Goal: Transaction & Acquisition: Purchase product/service

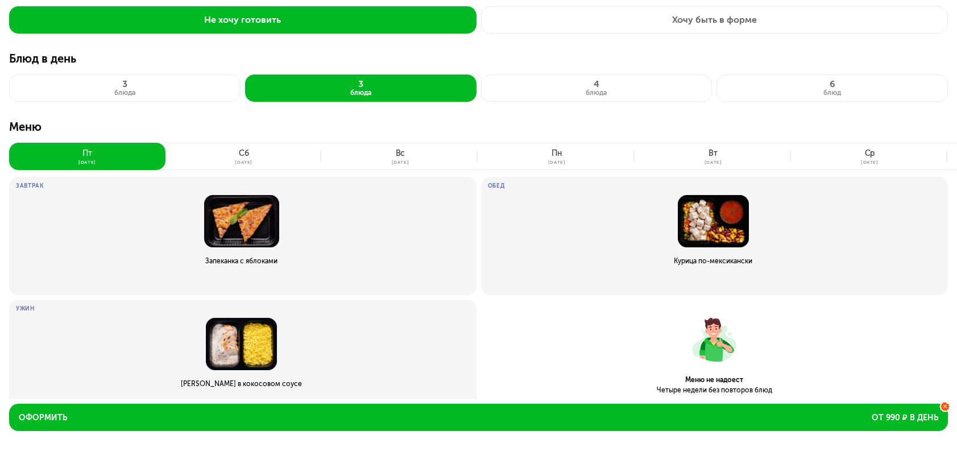
scroll to position [85, 0]
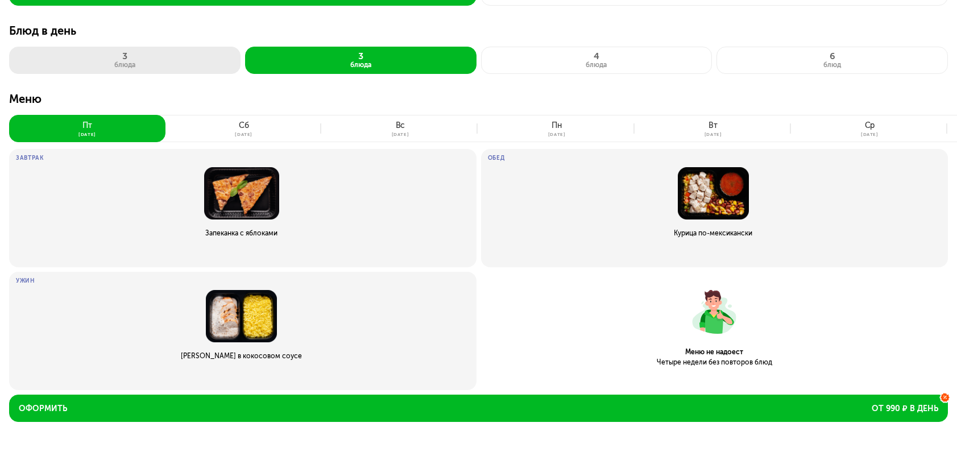
click at [160, 67] on button "3 блюда" at bounding box center [124, 60] width 231 height 27
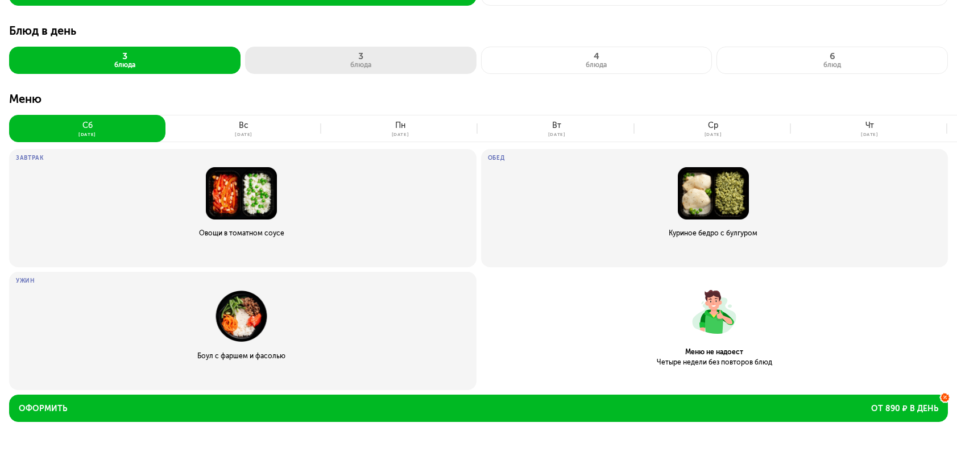
click at [481, 68] on button "3 блюда" at bounding box center [596, 60] width 231 height 27
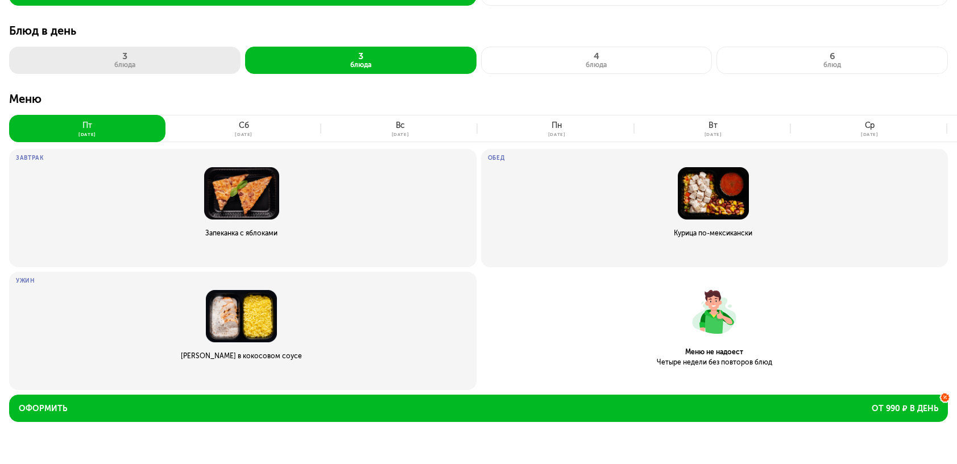
click at [148, 53] on button "3 блюда" at bounding box center [124, 60] width 231 height 27
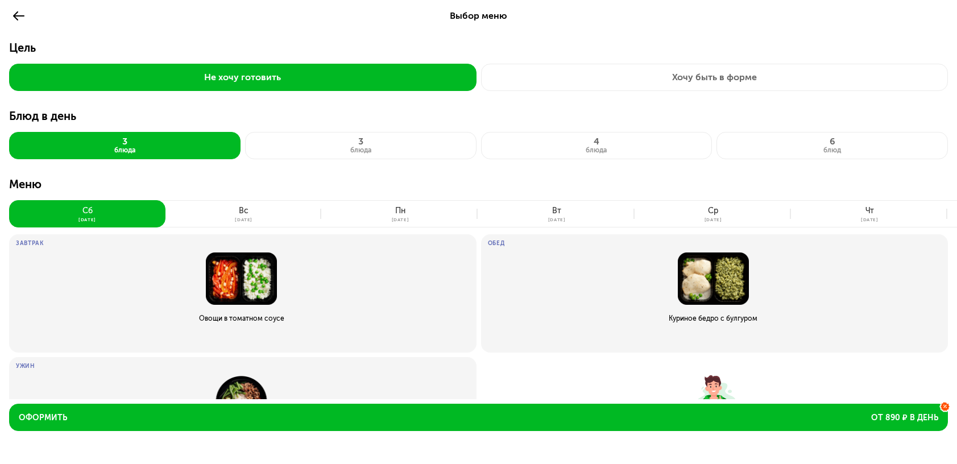
click at [19, 11] on icon at bounding box center [19, 16] width 14 height 14
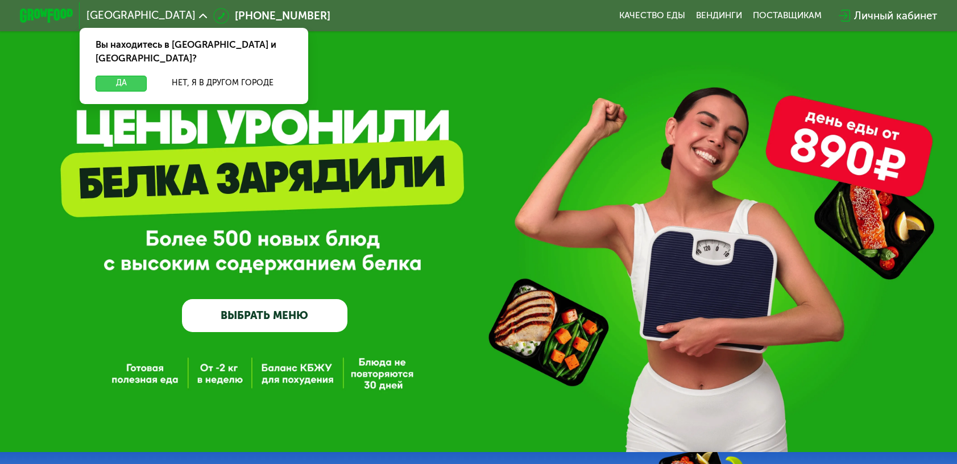
click at [136, 76] on button "Да" at bounding box center [121, 84] width 51 height 16
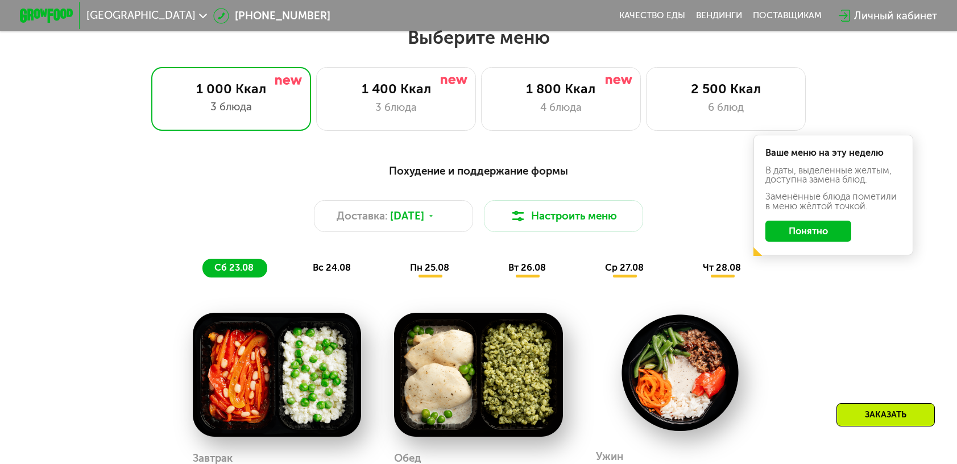
scroll to position [569, 0]
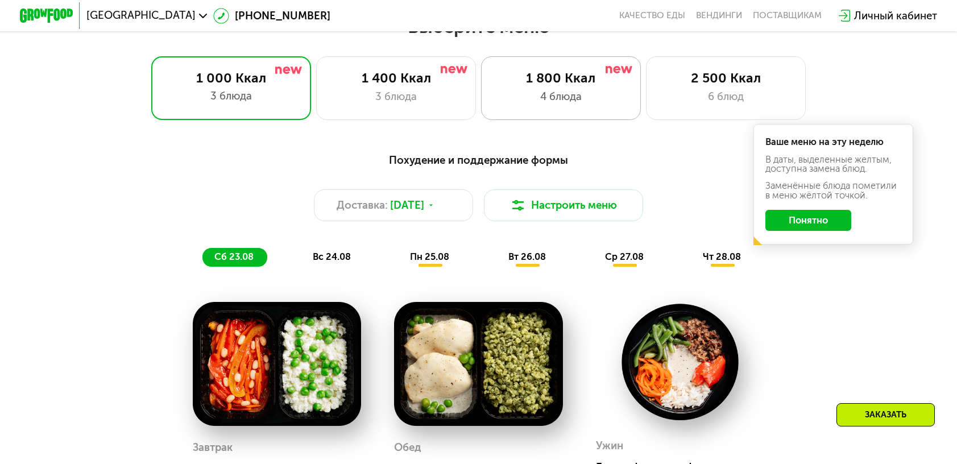
click at [614, 105] on div "4 блюда" at bounding box center [561, 97] width 132 height 16
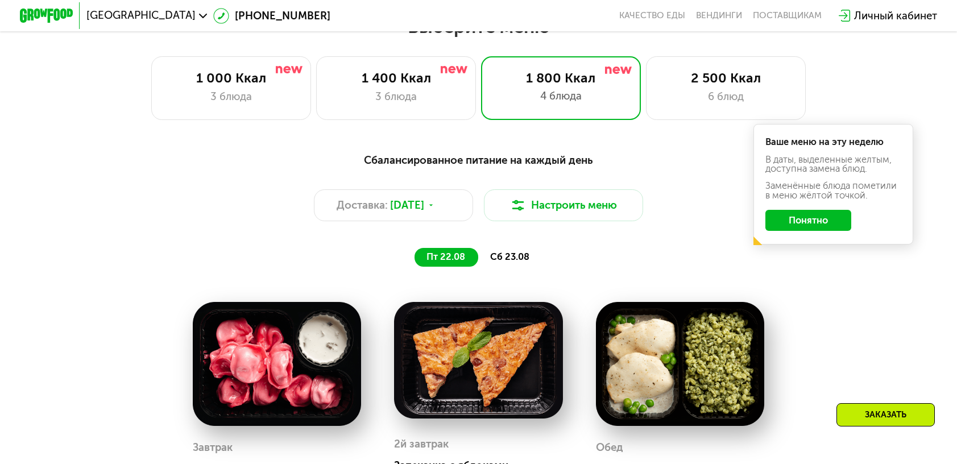
click at [823, 228] on button "Понятно" at bounding box center [808, 220] width 86 height 21
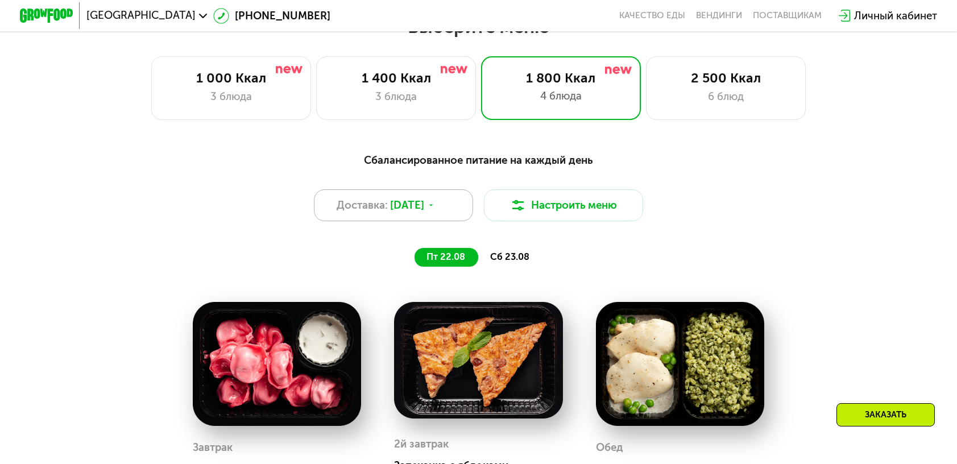
click at [435, 209] on icon at bounding box center [431, 205] width 8 height 8
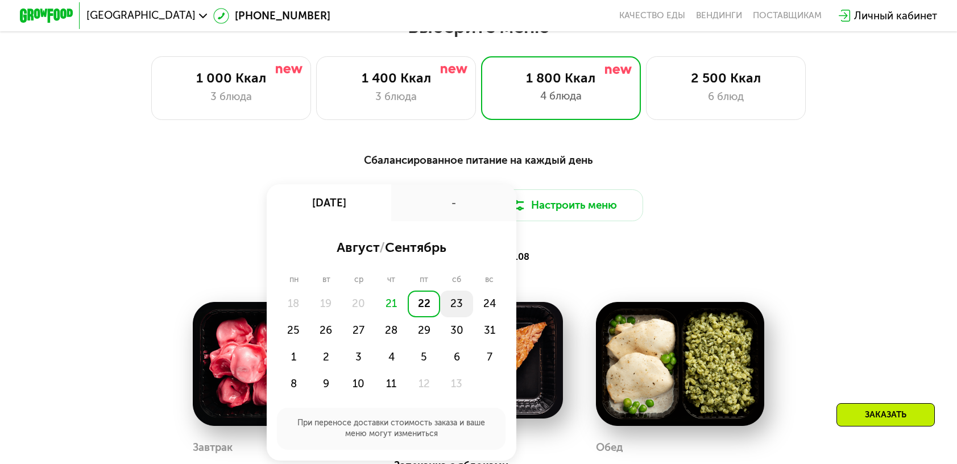
click at [473, 310] on div "23" at bounding box center [489, 304] width 32 height 27
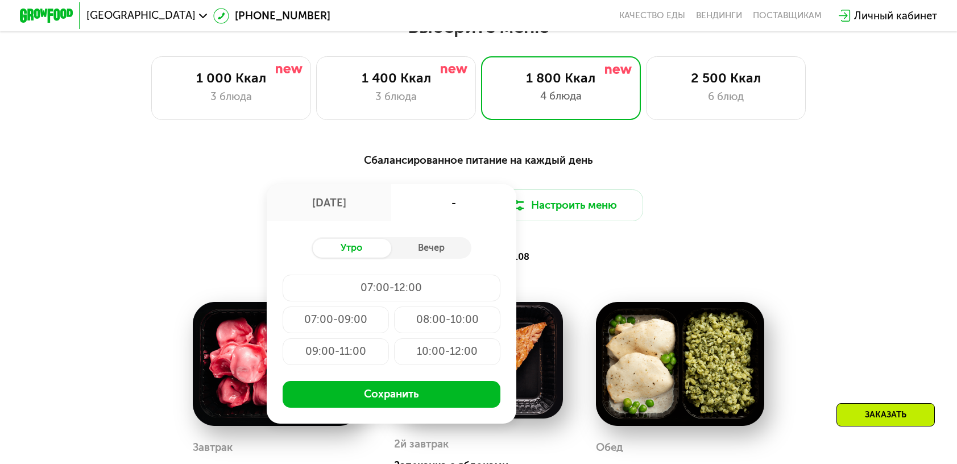
click at [394, 361] on div "09:00-11:00" at bounding box center [447, 351] width 106 height 27
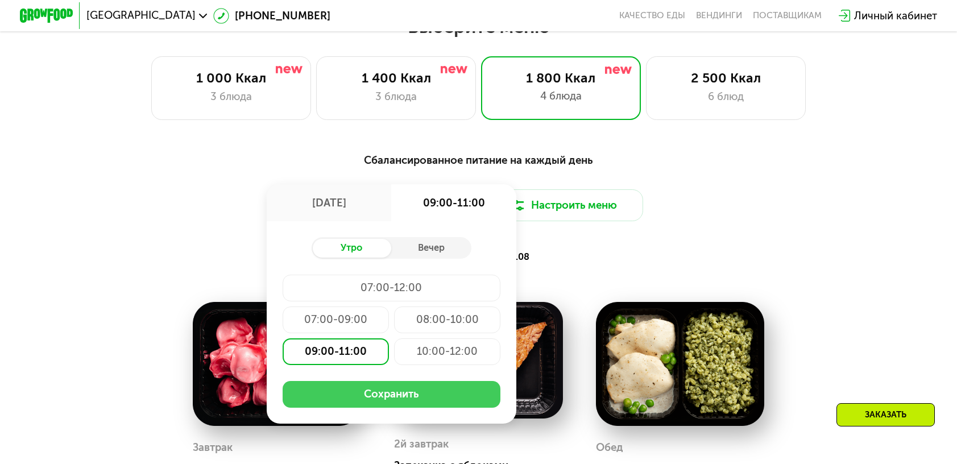
click at [471, 403] on button "Сохранить" at bounding box center [392, 394] width 218 height 27
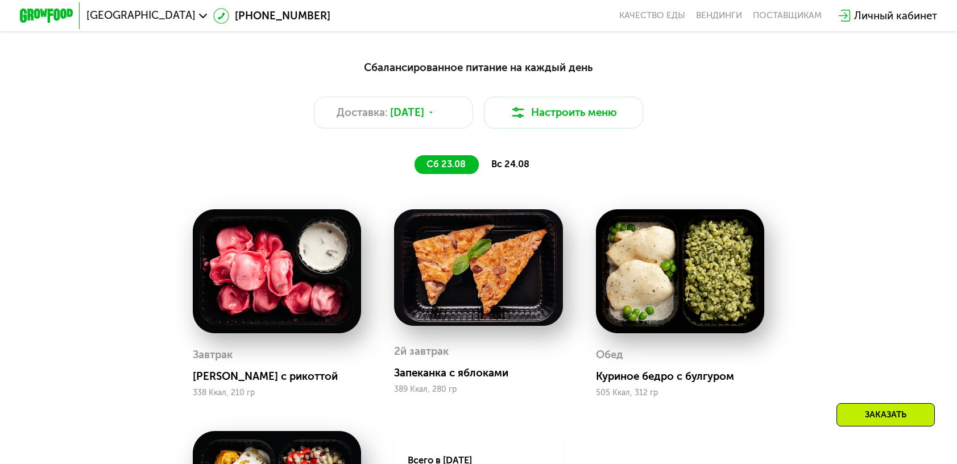
scroll to position [626, 0]
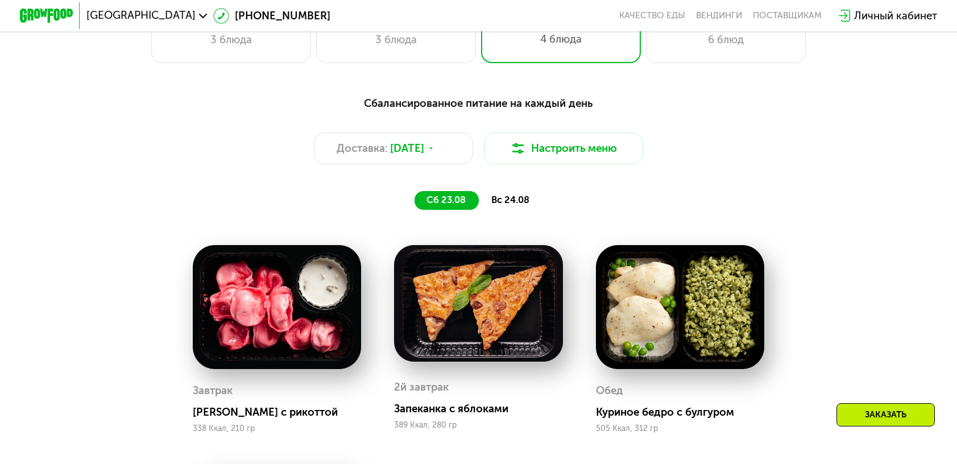
click at [504, 204] on span "вс 24.08" at bounding box center [510, 199] width 38 height 11
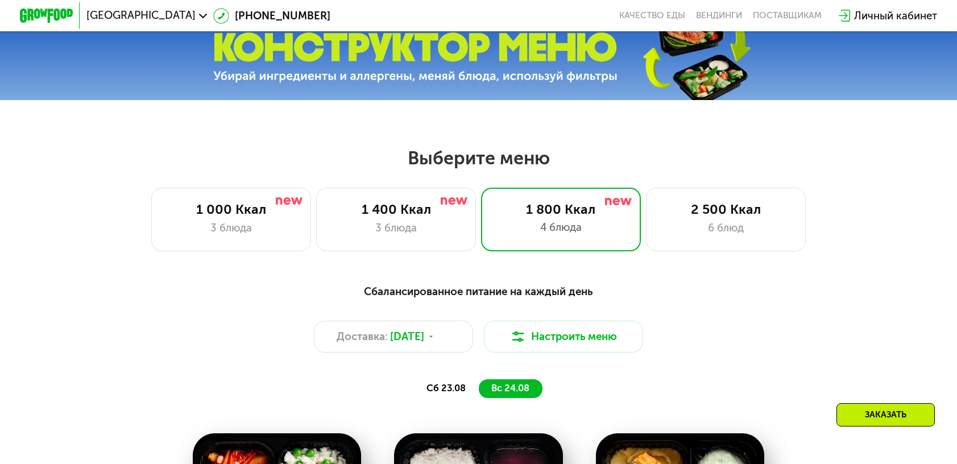
scroll to position [398, 0]
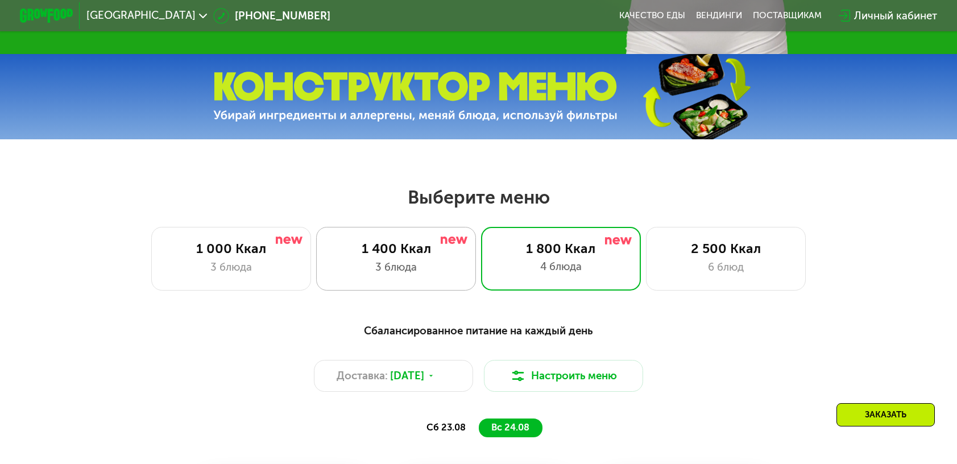
click at [398, 272] on div "3 блюда" at bounding box center [396, 267] width 132 height 16
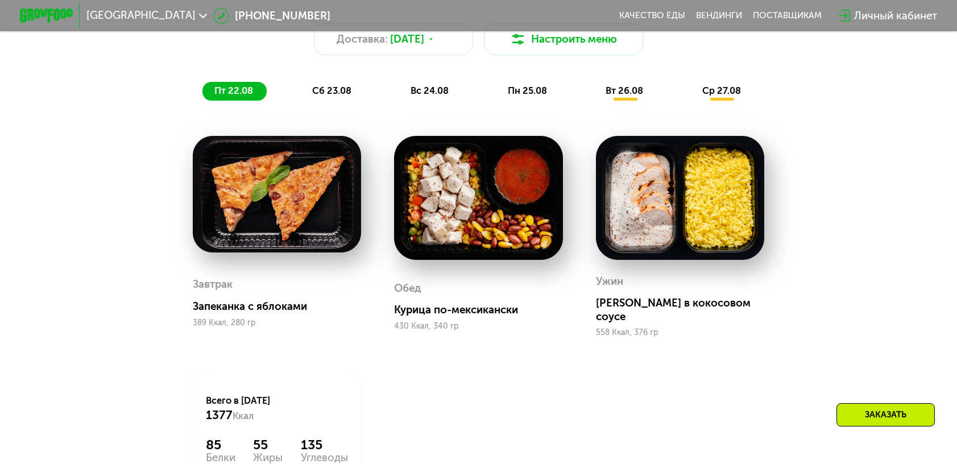
scroll to position [739, 0]
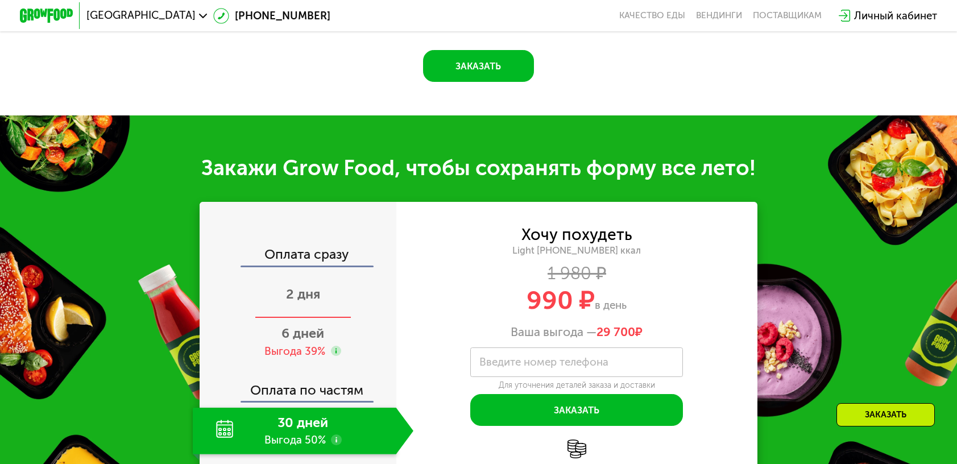
click at [312, 289] on span "2 дня" at bounding box center [303, 294] width 34 height 16
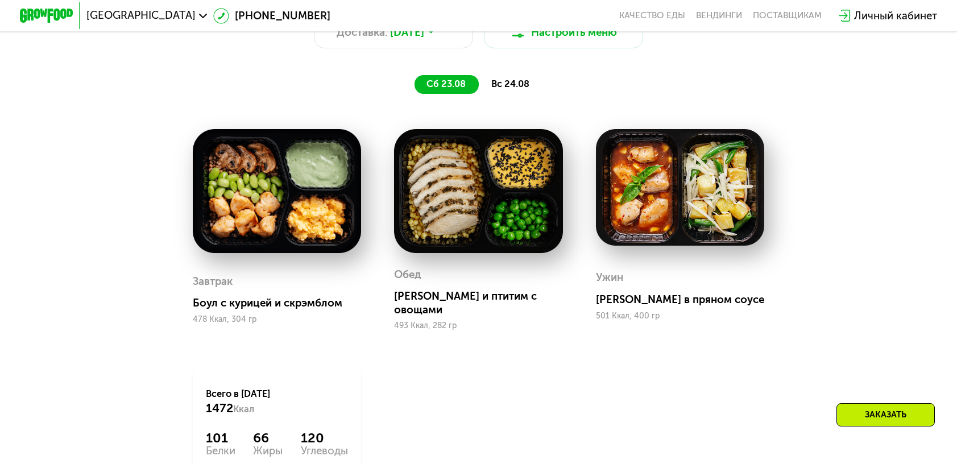
scroll to position [738, 0]
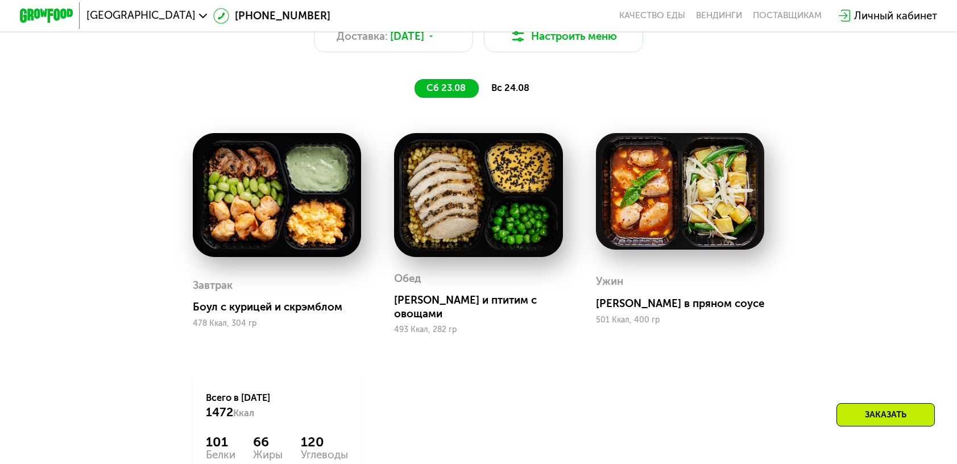
click at [509, 93] on span "вс 24.08" at bounding box center [510, 87] width 38 height 11
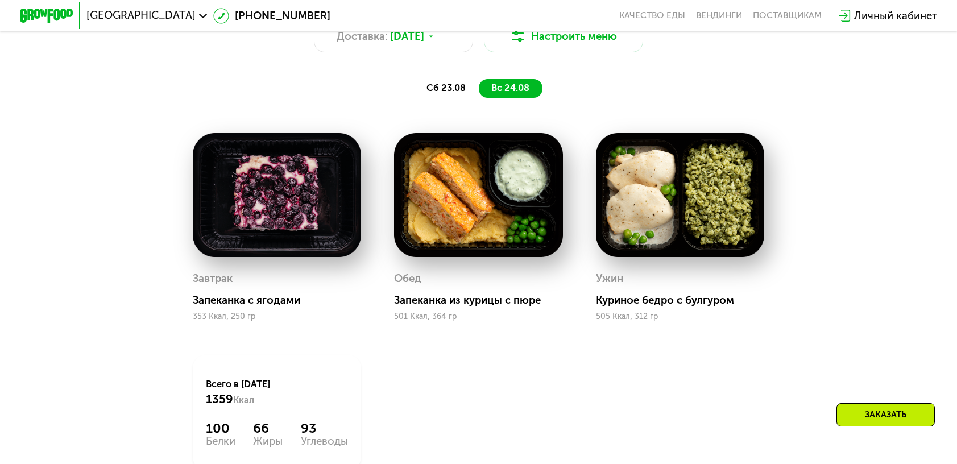
click at [437, 93] on span "сб 23.08" at bounding box center [446, 87] width 39 height 11
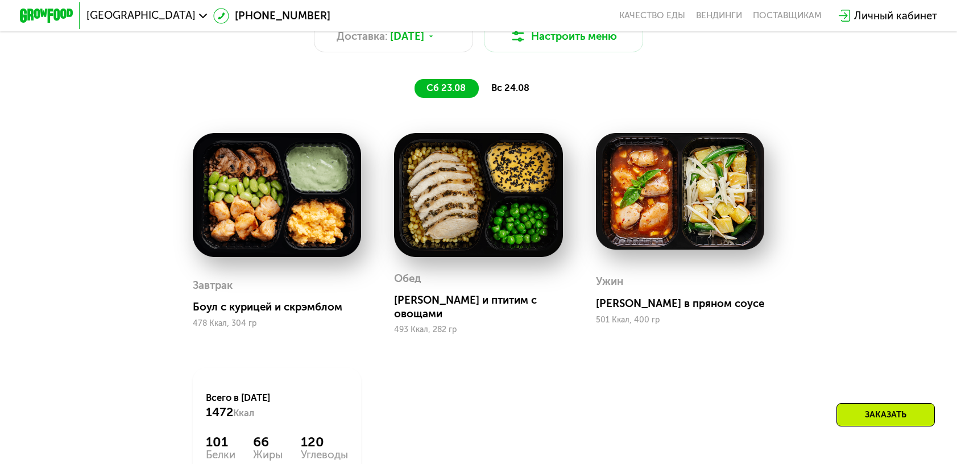
click at [505, 93] on span "вс 24.08" at bounding box center [510, 87] width 38 height 11
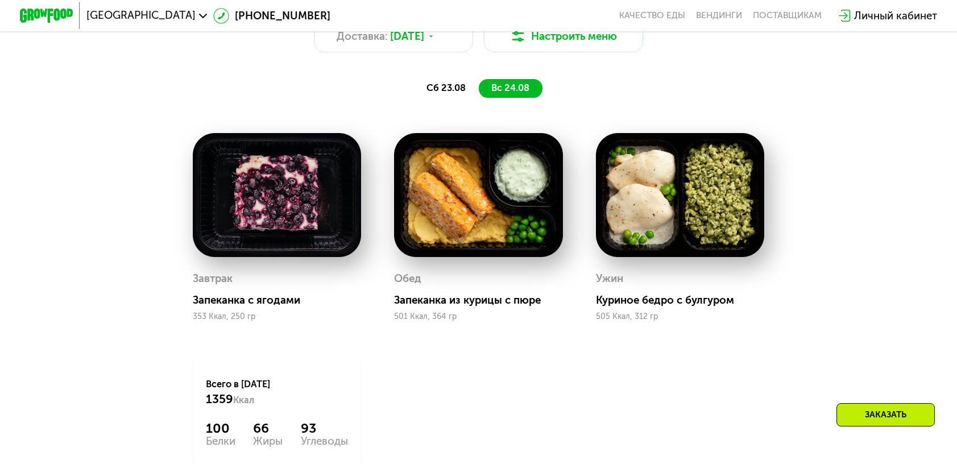
click at [479, 98] on div "сб 23.08" at bounding box center [510, 88] width 63 height 19
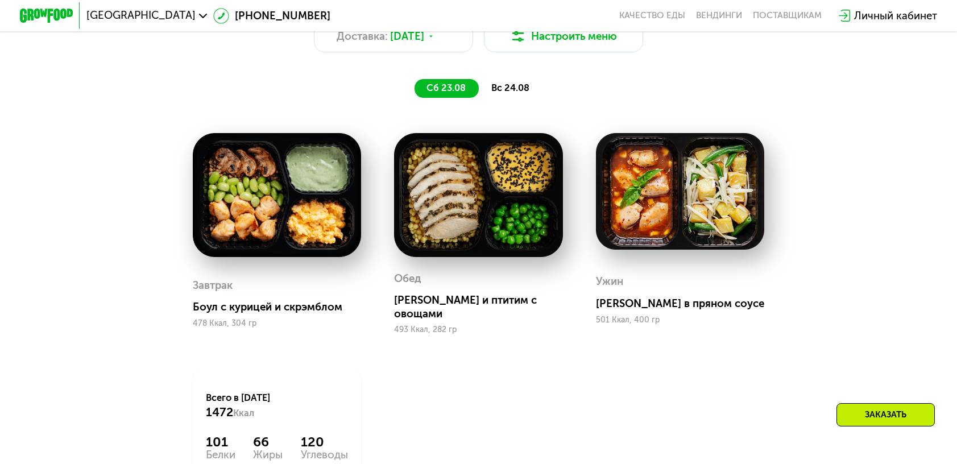
click at [509, 93] on span "вс 24.08" at bounding box center [510, 87] width 38 height 11
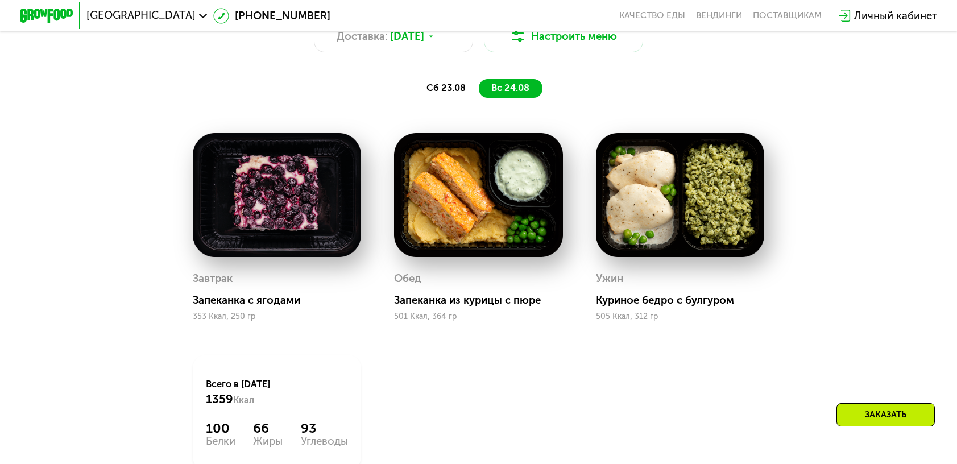
click at [445, 93] on span "сб 23.08" at bounding box center [446, 87] width 39 height 11
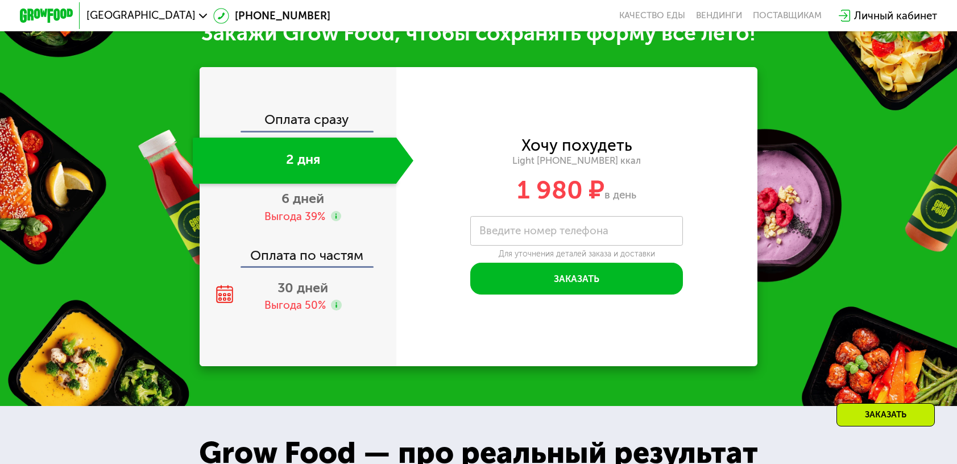
scroll to position [1306, 0]
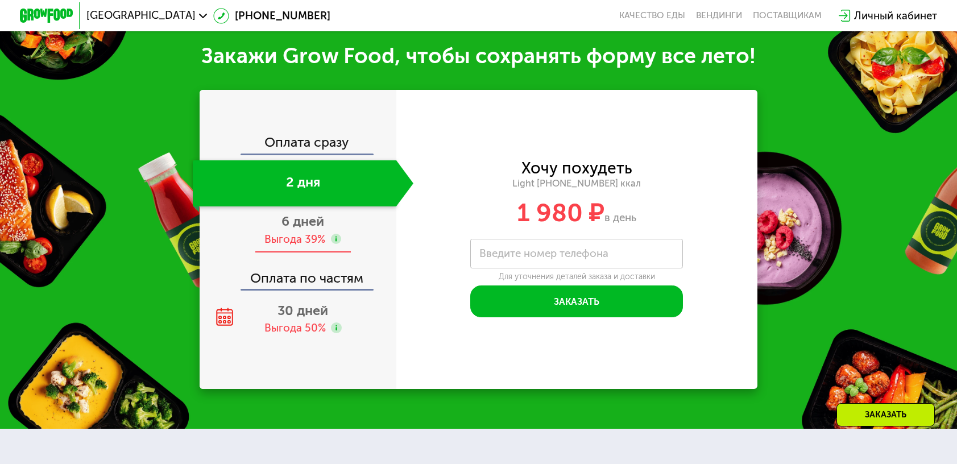
click at [350, 231] on div "6 дней Выгода 39%" at bounding box center [303, 229] width 221 height 47
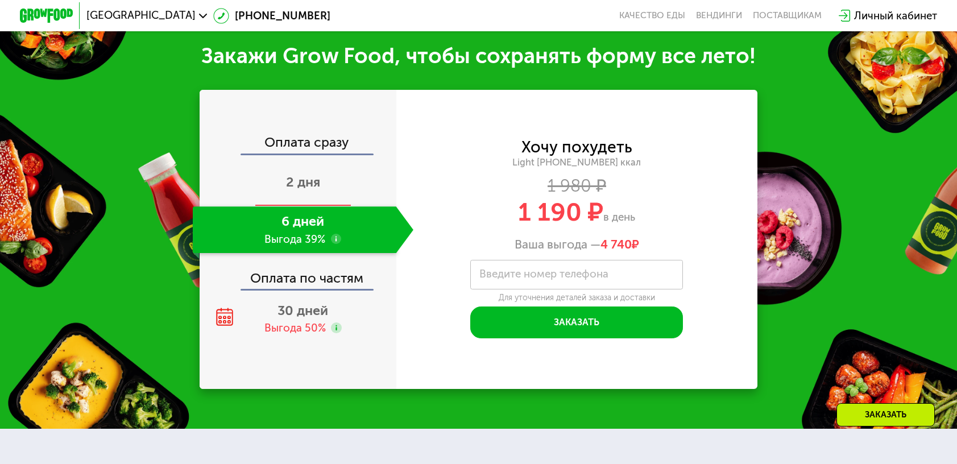
click at [346, 189] on div "2 дня" at bounding box center [303, 183] width 221 height 47
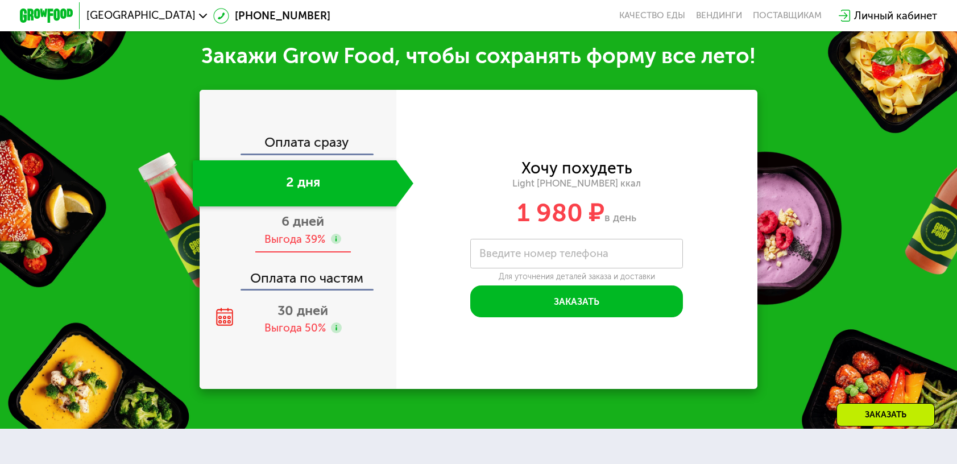
click at [318, 235] on div "Выгода 39%" at bounding box center [294, 239] width 61 height 15
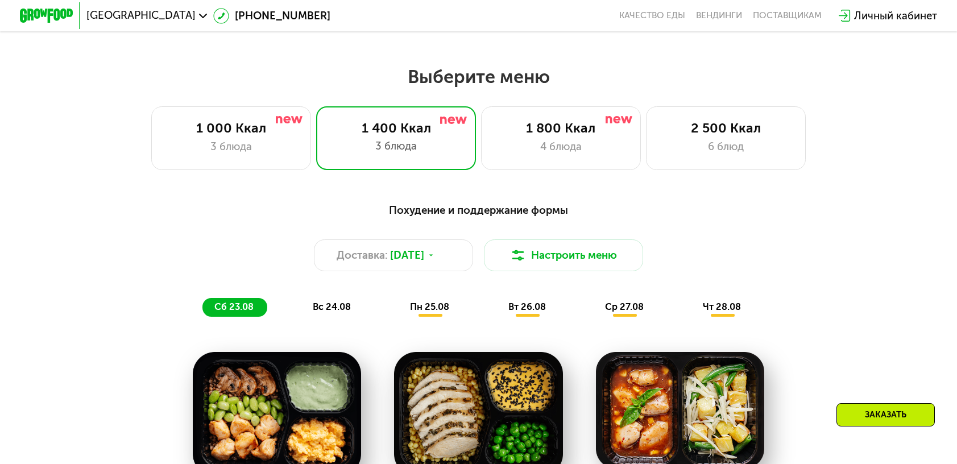
scroll to position [510, 0]
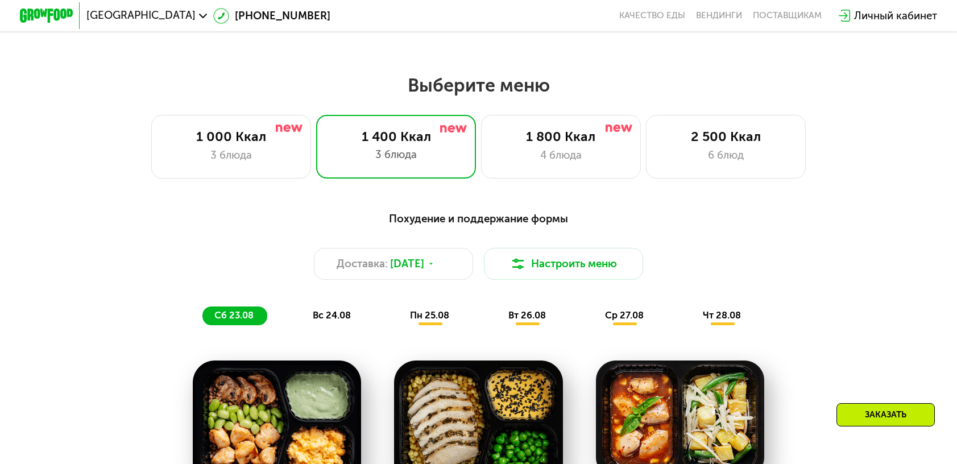
click at [433, 321] on span "пн 25.08" at bounding box center [429, 315] width 39 height 11
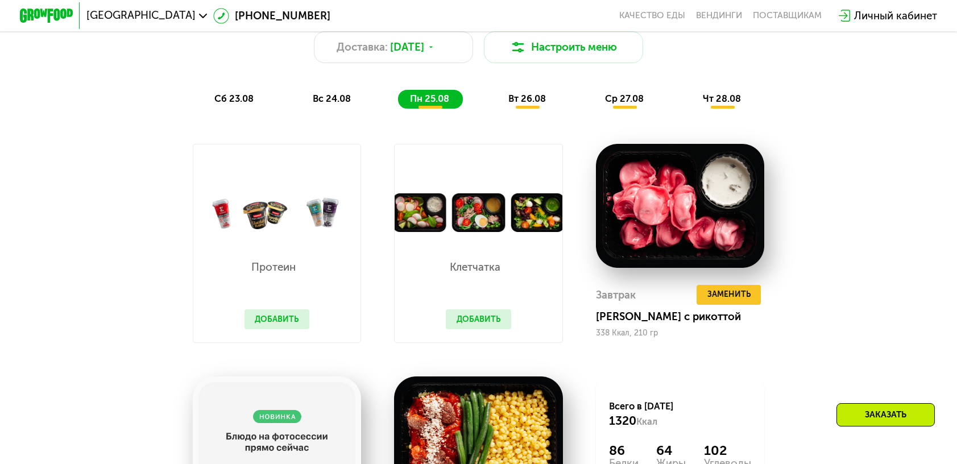
scroll to position [681, 0]
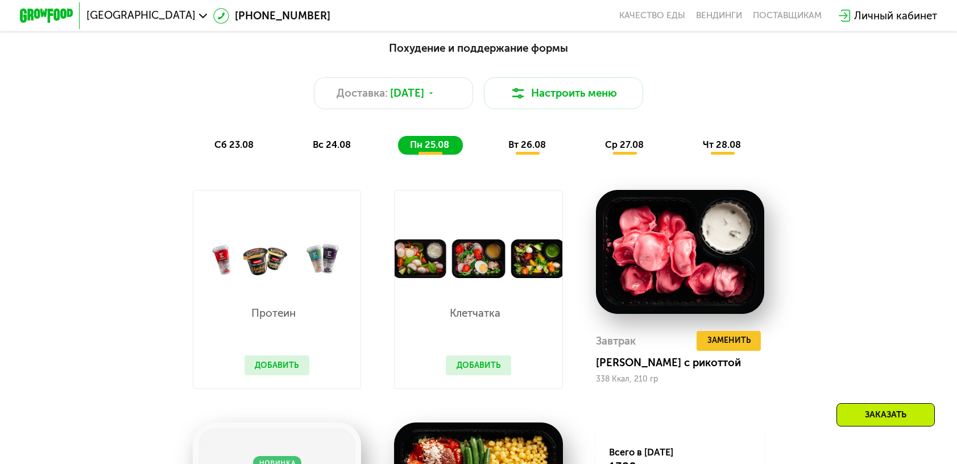
click at [245, 150] on span "сб 23.08" at bounding box center [233, 144] width 39 height 11
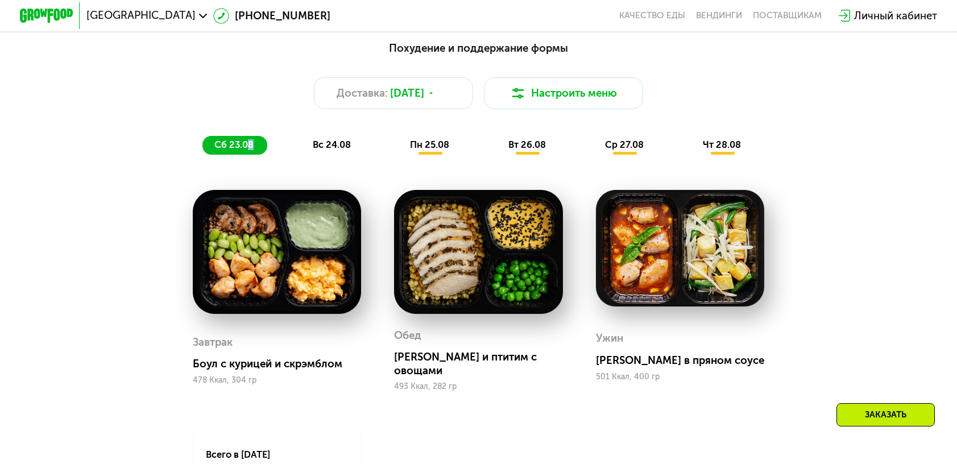
drag, startPoint x: 245, startPoint y: 152, endPoint x: 293, endPoint y: 153, distance: 48.3
click at [293, 153] on div "сб 23.08 вс 24.08 пн 25.08 вт 26.08 ср 27.08 чт 28.08" at bounding box center [478, 145] width 552 height 19
click at [435, 97] on icon at bounding box center [431, 93] width 8 height 8
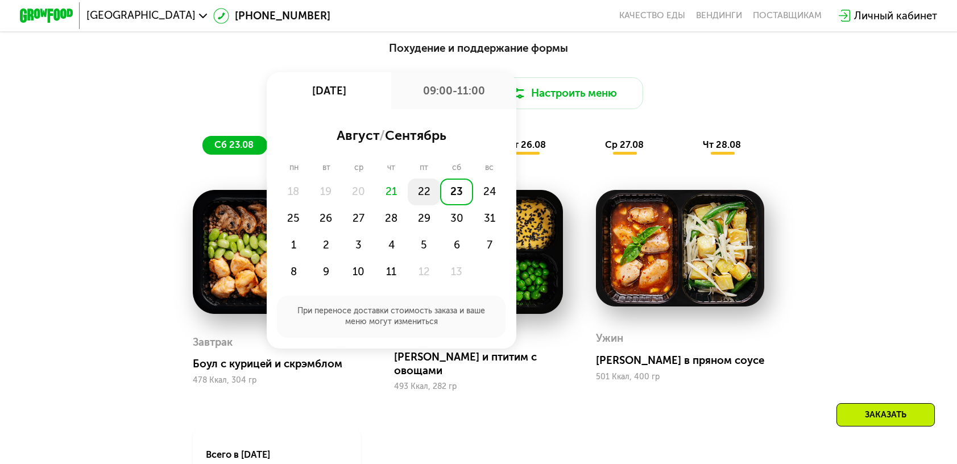
click at [440, 200] on div "22" at bounding box center [456, 192] width 32 height 27
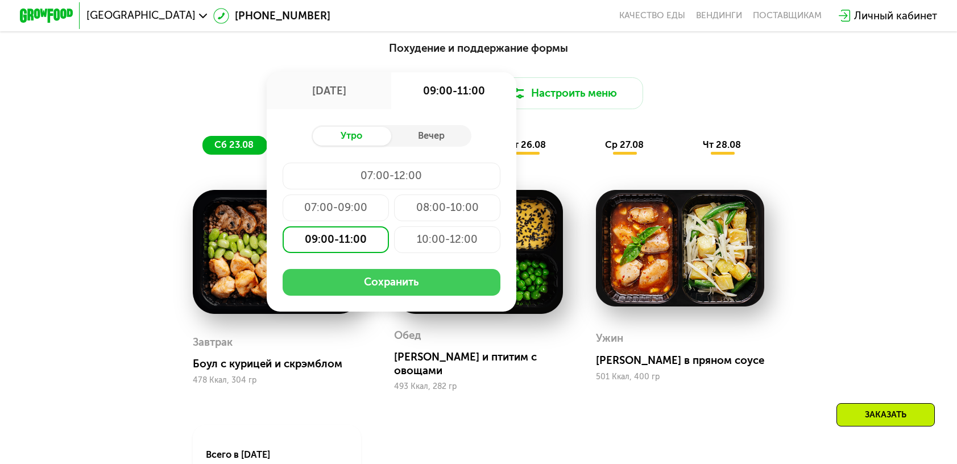
click at [387, 291] on button "Сохранить" at bounding box center [392, 282] width 218 height 27
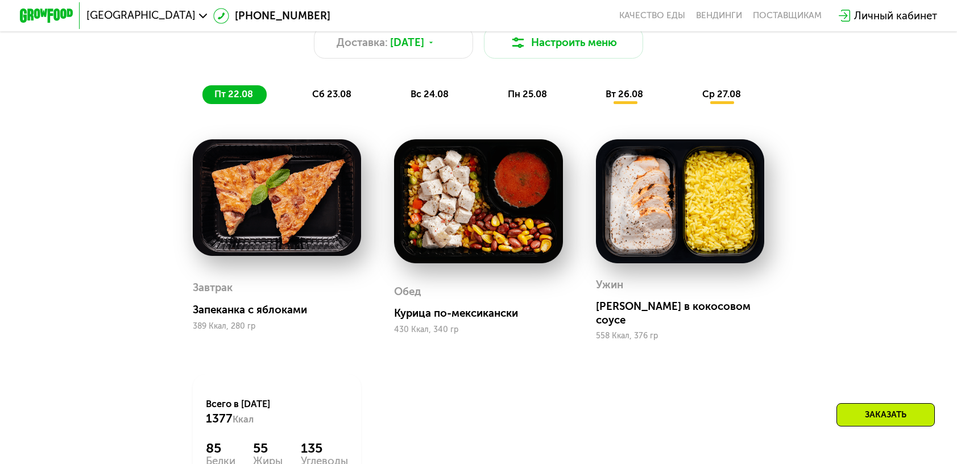
scroll to position [738, 0]
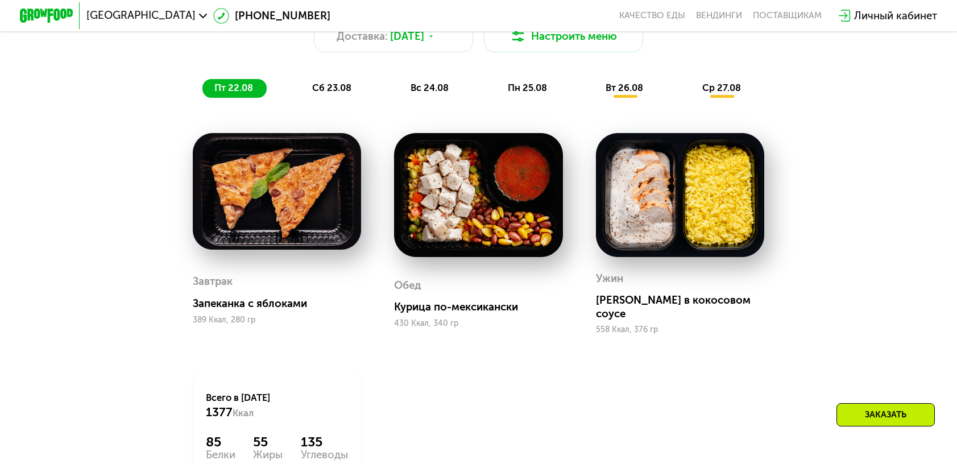
click at [339, 93] on span "сб 23.08" at bounding box center [331, 87] width 39 height 11
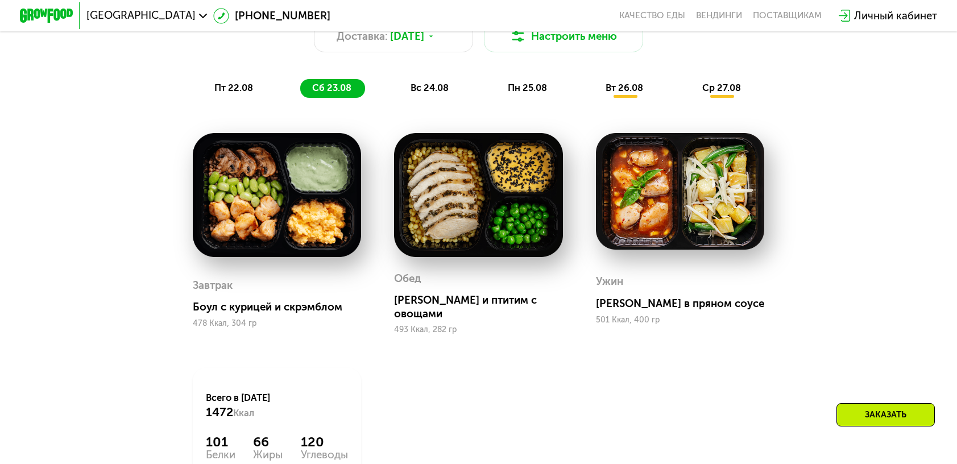
click at [246, 93] on span "пт 22.08" at bounding box center [233, 87] width 39 height 11
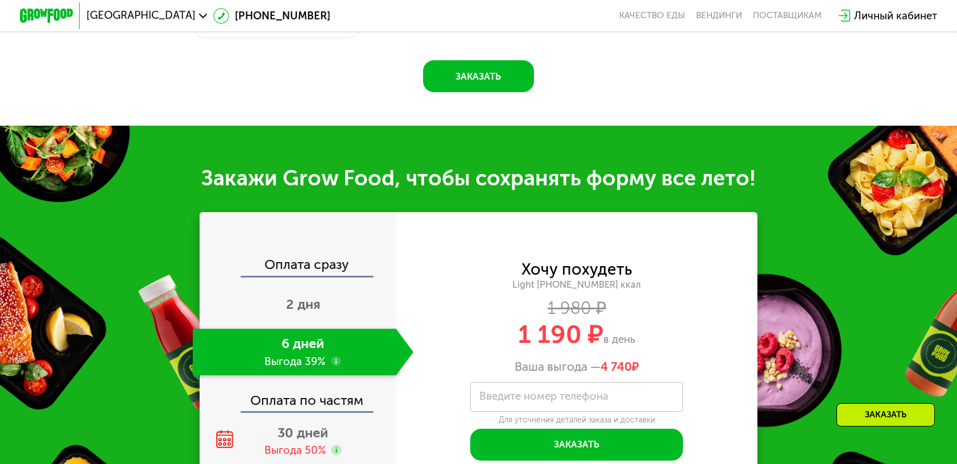
scroll to position [1193, 0]
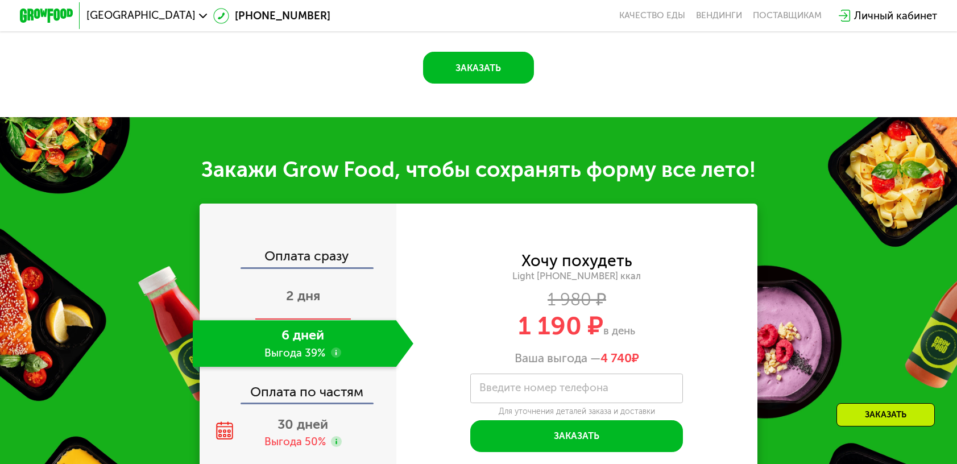
click at [305, 301] on span "2 дня" at bounding box center [303, 296] width 34 height 16
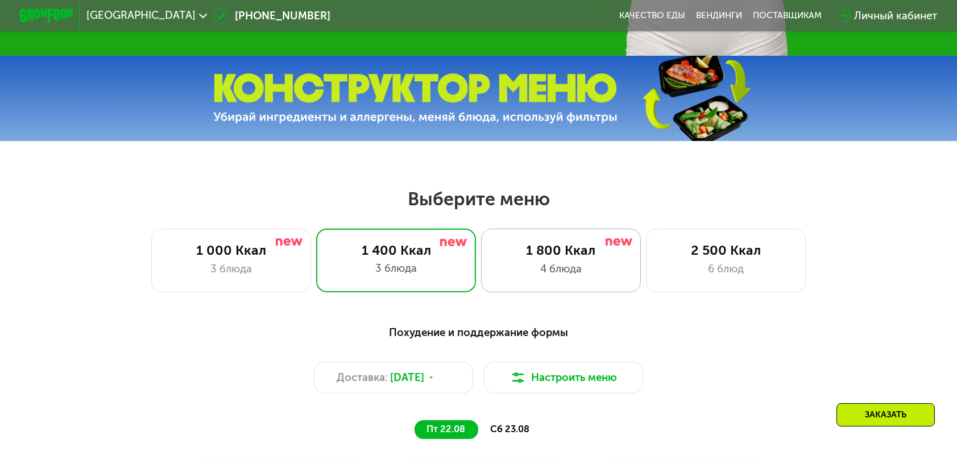
scroll to position [55, 0]
